Goal: Information Seeking & Learning: Learn about a topic

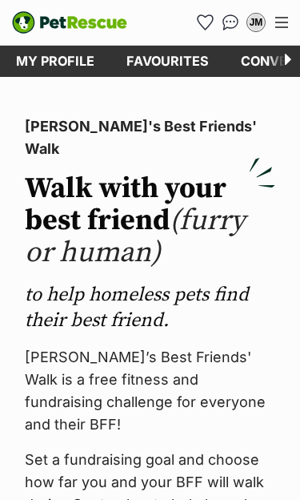
click at [174, 54] on link "Favourites" at bounding box center [167, 61] width 114 height 31
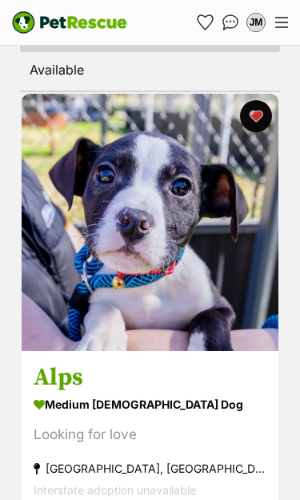
scroll to position [456, 0]
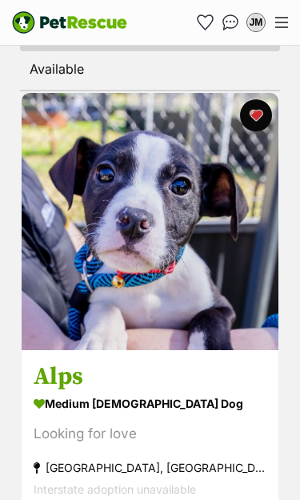
click at [203, 313] on img at bounding box center [150, 221] width 257 height 257
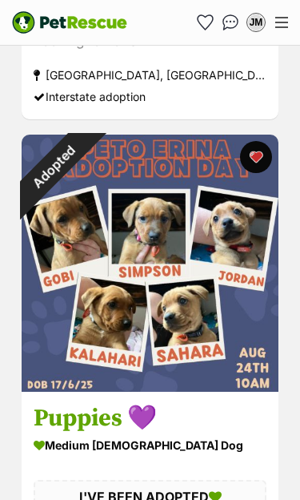
scroll to position [3458, 0]
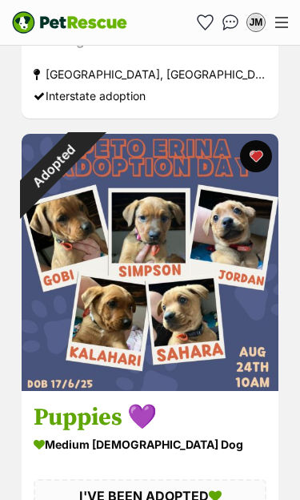
click at [230, 363] on img at bounding box center [150, 262] width 257 height 257
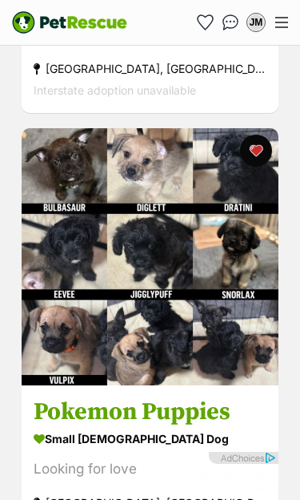
scroll to position [5891, 0]
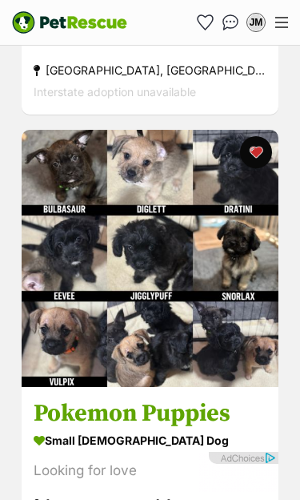
click at [165, 236] on img at bounding box center [150, 258] width 257 height 257
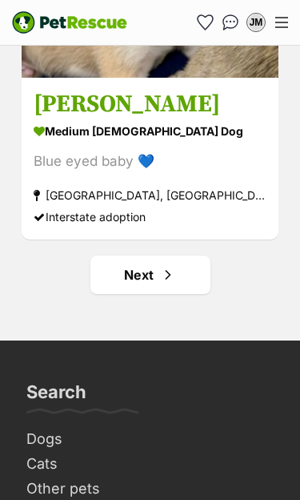
scroll to position [9847, 0]
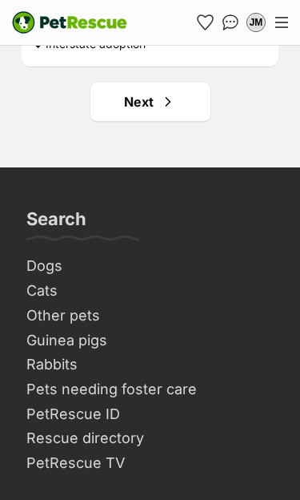
click at [163, 111] on span "Next page" at bounding box center [168, 101] width 16 height 19
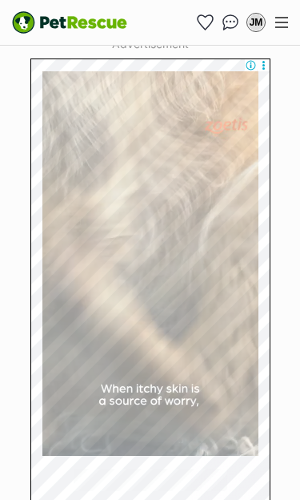
scroll to position [843, 0]
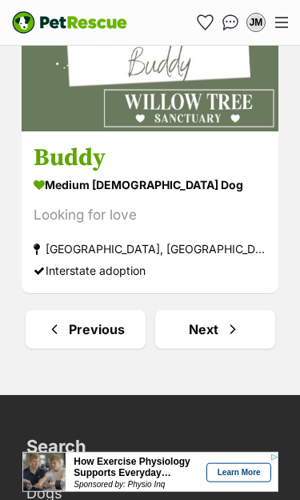
scroll to position [9329, 0]
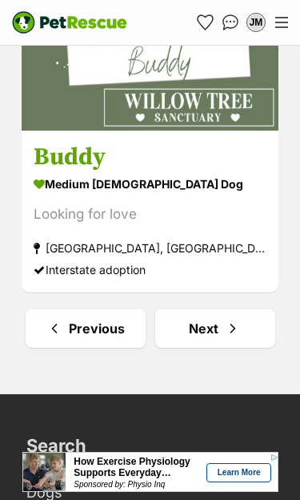
click at [238, 338] on span "Next page" at bounding box center [233, 328] width 16 height 19
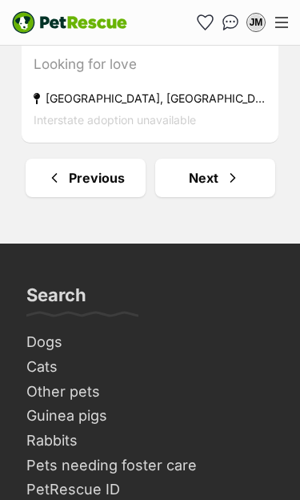
scroll to position [9679, 0]
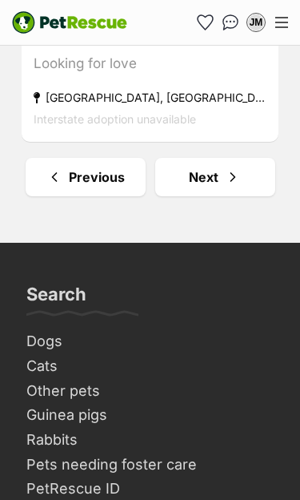
click at [230, 182] on span "Next page" at bounding box center [233, 176] width 16 height 19
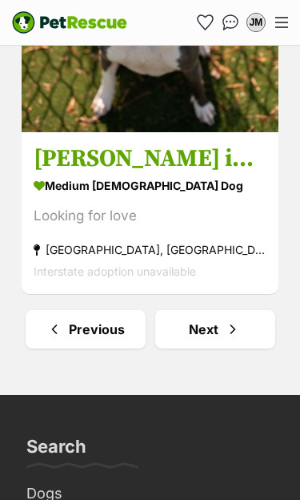
scroll to position [9498, 0]
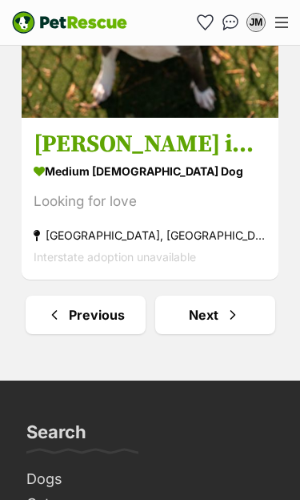
click at [230, 319] on span "Next page" at bounding box center [233, 314] width 16 height 19
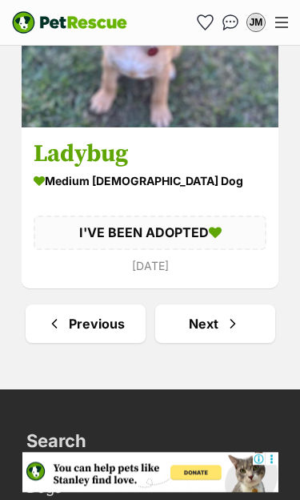
scroll to position [9191, 0]
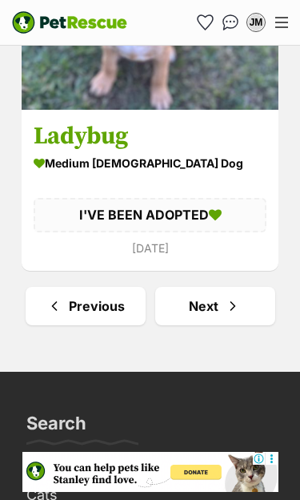
click at [235, 308] on span "Next page" at bounding box center [233, 305] width 16 height 19
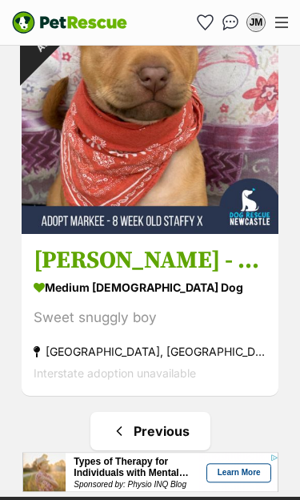
scroll to position [4369, 0]
click at [231, 19] on img "Conversations" at bounding box center [231, 22] width 17 height 16
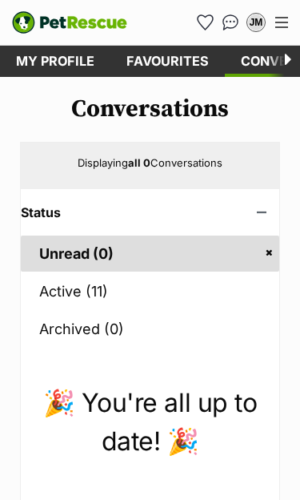
click at [58, 286] on link "Active (11)" at bounding box center [150, 291] width 259 height 36
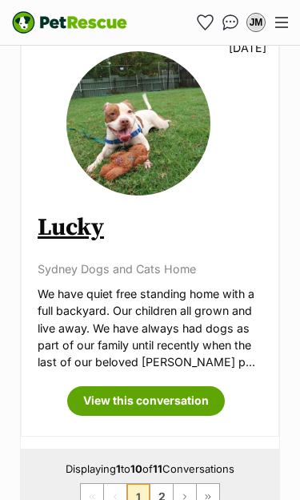
scroll to position [4367, 0]
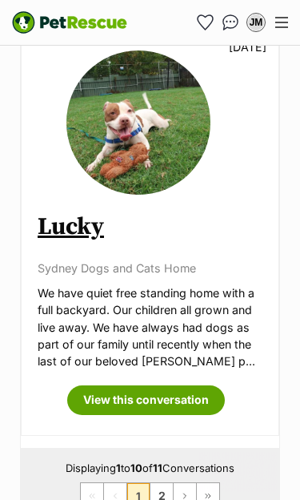
click at [161, 483] on link "2" at bounding box center [162, 496] width 22 height 26
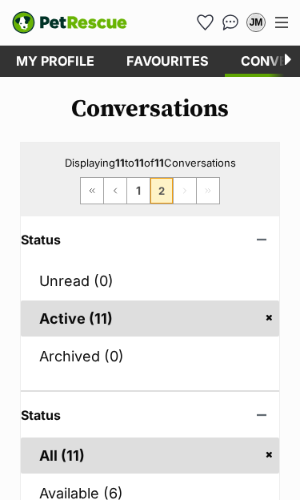
click at [287, 24] on div "Menu" at bounding box center [281, 22] width 13 height 11
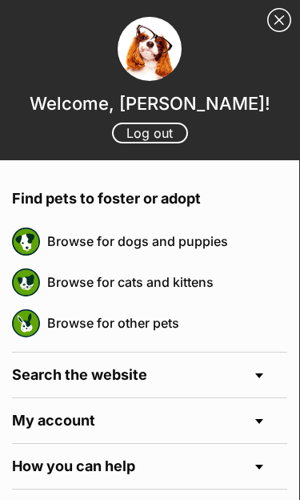
click at [192, 233] on link "Browse for dogs and puppies" at bounding box center [167, 241] width 240 height 34
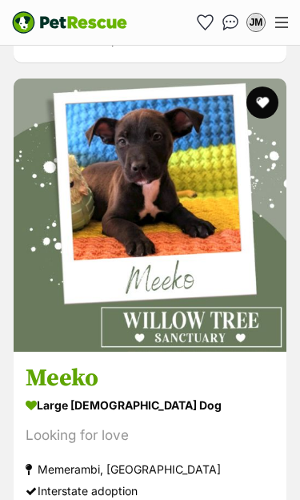
scroll to position [4364, 0]
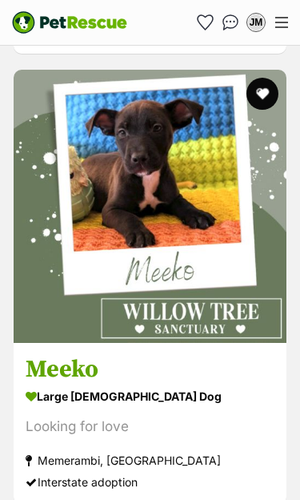
click at [195, 283] on img at bounding box center [150, 206] width 273 height 273
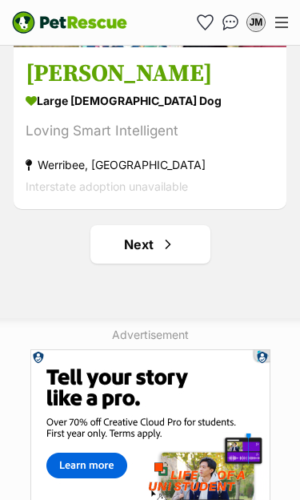
scroll to position [9748, 0]
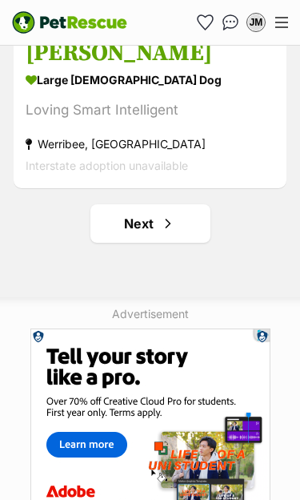
click at [162, 214] on span "Next page" at bounding box center [168, 223] width 16 height 19
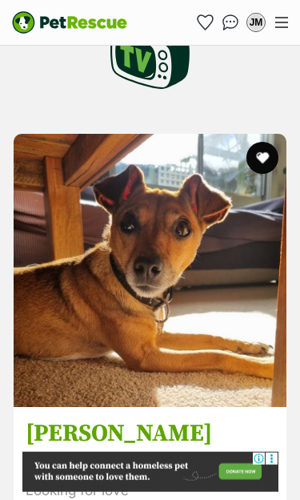
scroll to position [699, 0]
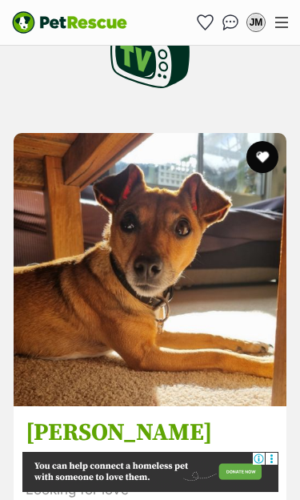
click at [168, 332] on img at bounding box center [150, 269] width 273 height 273
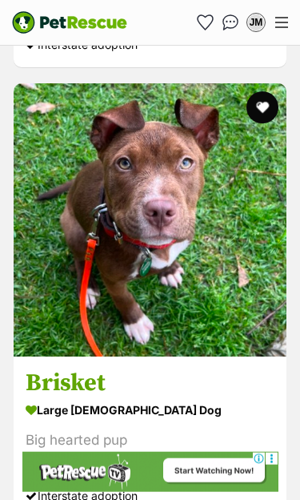
scroll to position [3000, 0]
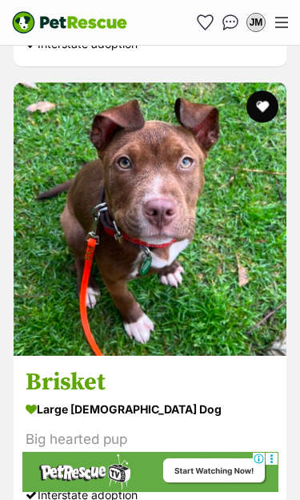
click at [194, 294] on img at bounding box center [150, 218] width 273 height 273
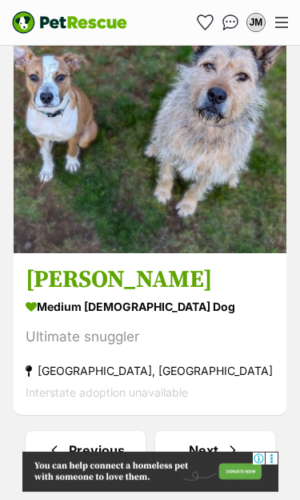
scroll to position [9564, 0]
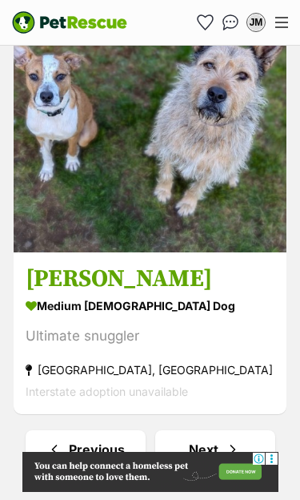
click at [223, 430] on link "Next" at bounding box center [215, 449] width 120 height 38
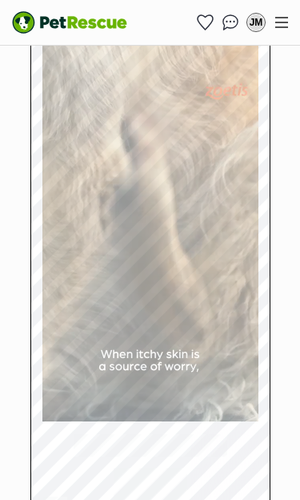
scroll to position [1004, 0]
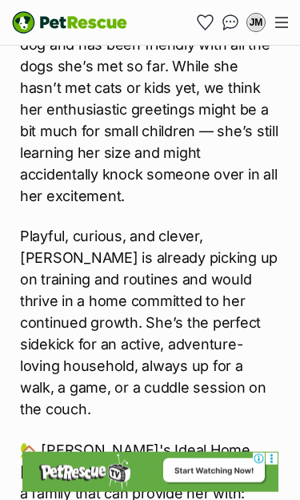
scroll to position [2611, 0]
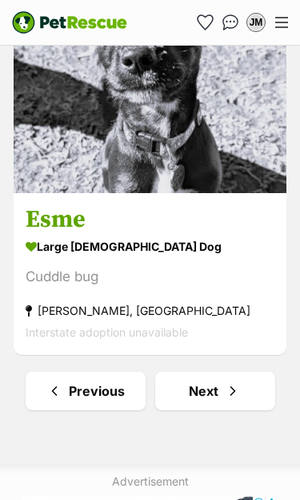
scroll to position [9824, 0]
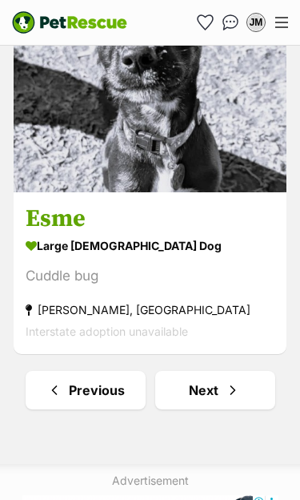
click at [231, 380] on span "Next page" at bounding box center [233, 389] width 16 height 19
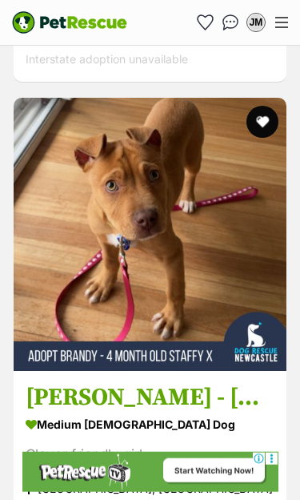
scroll to position [9447, 0]
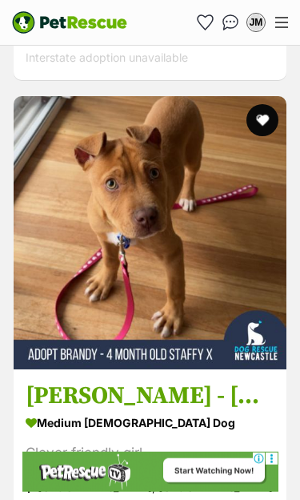
click at [262, 104] on button "favourite" at bounding box center [263, 120] width 32 height 32
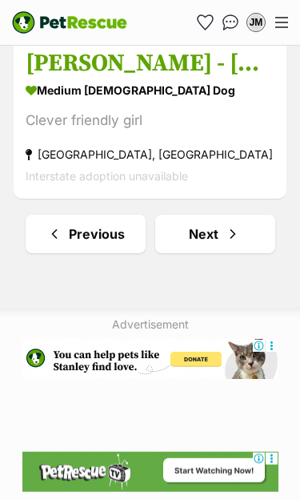
scroll to position [9780, 0]
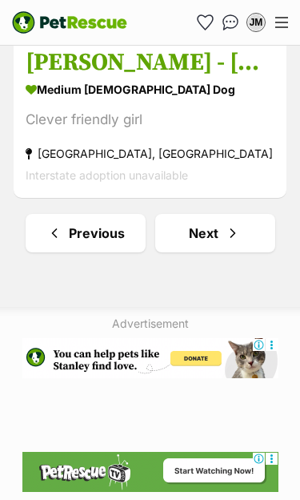
click at [223, 214] on link "Next" at bounding box center [215, 233] width 120 height 38
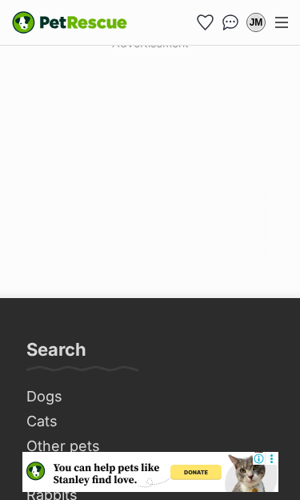
scroll to position [10101, 0]
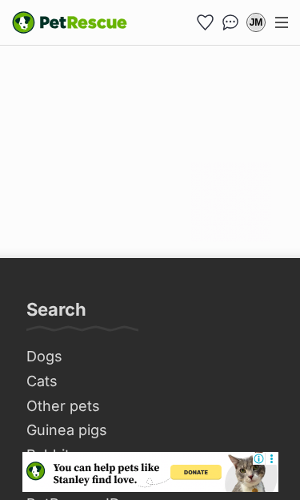
click at [282, 175] on div at bounding box center [150, 142] width 300 height 200
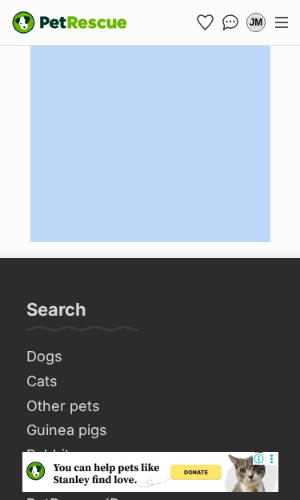
scroll to position [0, 0]
click at [282, 175] on div at bounding box center [150, 142] width 300 height 200
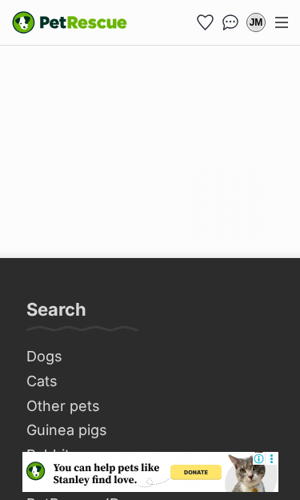
click at [282, 175] on div at bounding box center [150, 142] width 300 height 200
